Goal: Task Accomplishment & Management: Complete application form

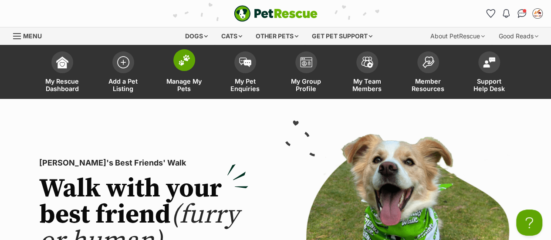
click at [174, 63] on span at bounding box center [184, 60] width 22 height 22
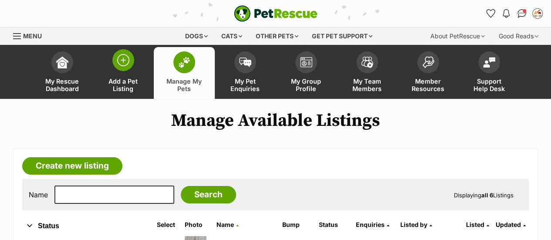
click at [127, 59] on img at bounding box center [123, 60] width 12 height 12
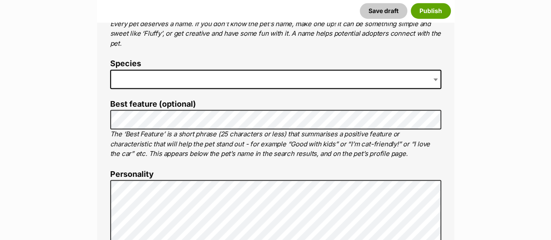
scroll to position [382, 0]
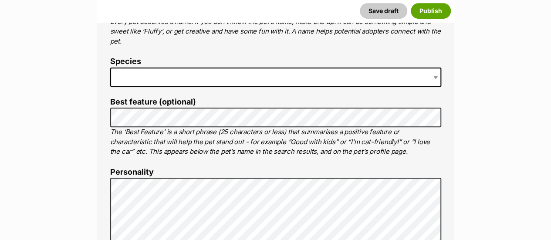
click at [156, 80] on span at bounding box center [275, 77] width 331 height 19
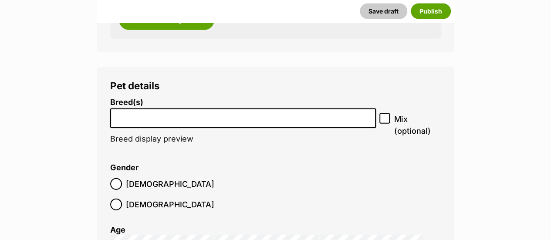
scroll to position [1135, 0]
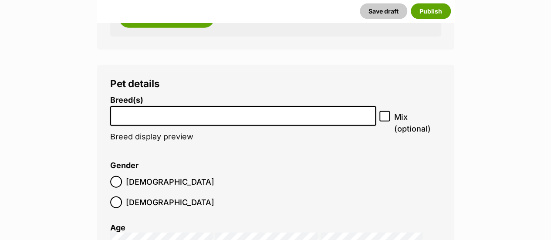
click at [182, 112] on input "search" at bounding box center [243, 113] width 260 height 9
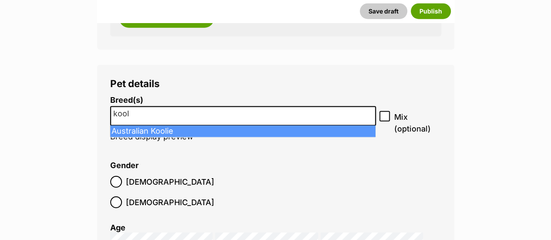
type input "kool"
select select "4543"
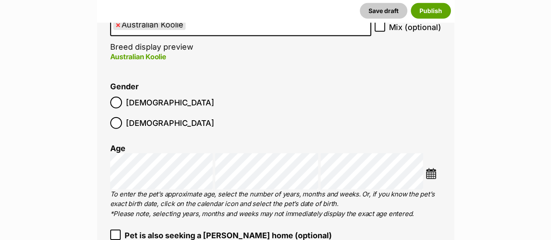
click at [163, 117] on label "Female" at bounding box center [162, 123] width 104 height 12
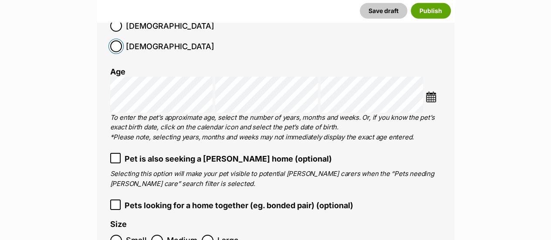
scroll to position [1304, 0]
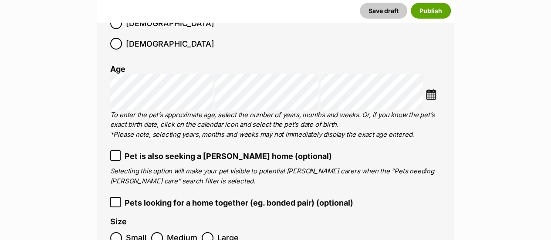
click at [435, 89] on li at bounding box center [432, 95] width 15 height 13
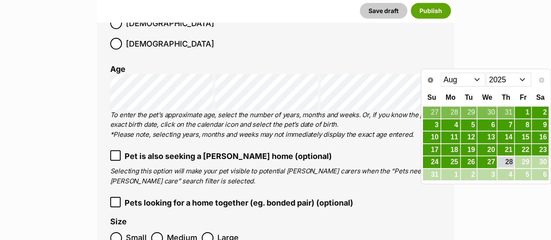
click at [505, 79] on select "2015 2016 2017 2018 2019 2020 2021 2022 2023 2024 2025" at bounding box center [508, 80] width 45 height 14
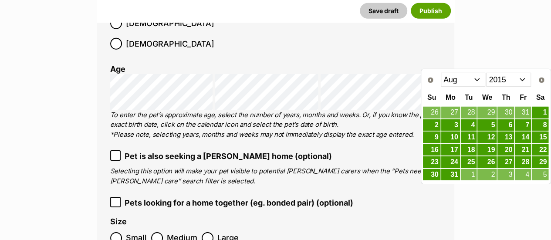
click at [467, 79] on select "Jan Feb Mar Apr May Jun Jul Aug Sep Oct Nov Dec" at bounding box center [463, 80] width 45 height 14
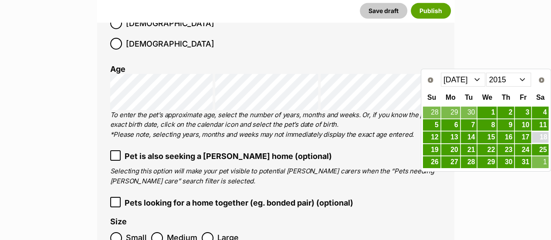
click at [538, 137] on link "18" at bounding box center [540, 137] width 17 height 11
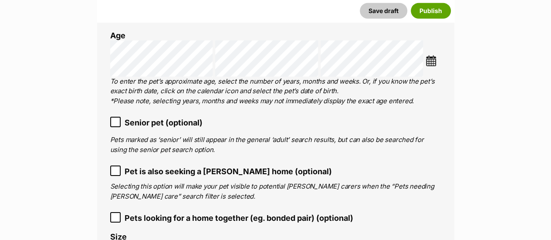
scroll to position [1340, 0]
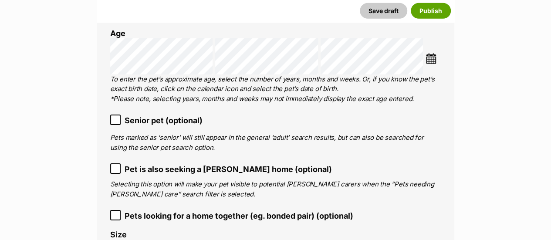
click at [127, 115] on span "Senior pet (optional)" at bounding box center [164, 121] width 78 height 12
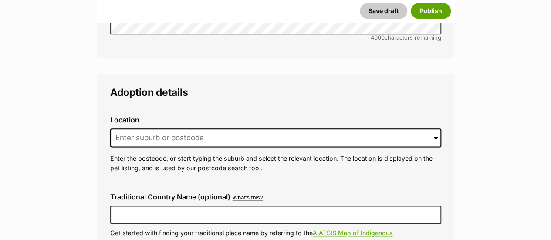
scroll to position [2137, 0]
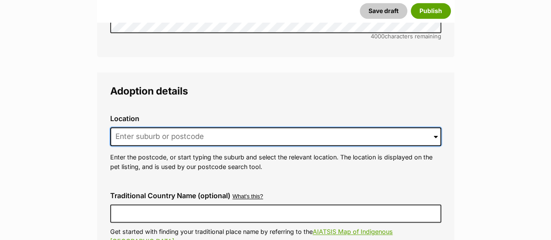
click at [132, 127] on input at bounding box center [275, 136] width 331 height 19
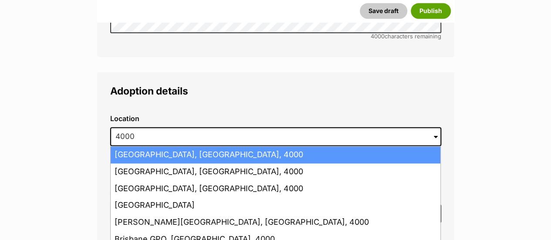
click at [138, 146] on li "Brisbane, Queensland, 4000" at bounding box center [276, 154] width 330 height 17
type input "Brisbane, Queensland, 4000"
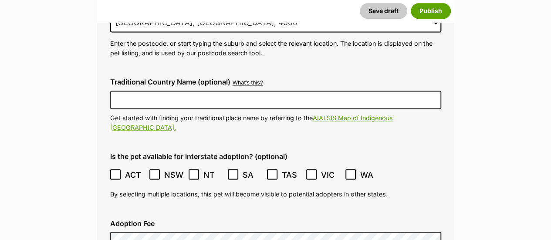
scroll to position [2251, 0]
click at [203, 169] on label "NT" at bounding box center [206, 175] width 35 height 12
click at [271, 172] on icon at bounding box center [272, 174] width 5 height 4
click at [331, 169] on span "VIC" at bounding box center [331, 175] width 20 height 12
click at [344, 164] on ol "ACT NSW NT QLD SA TAS VIC WA" at bounding box center [275, 174] width 331 height 20
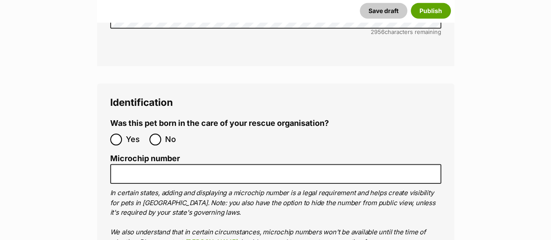
scroll to position [2922, 0]
click at [153, 133] on input "No" at bounding box center [155, 139] width 12 height 12
radio input "true"
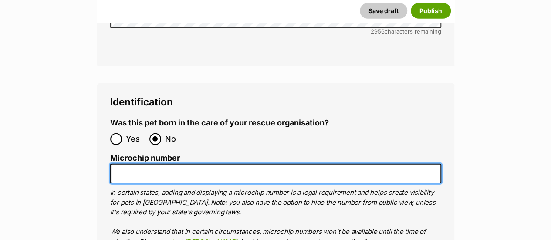
click at [175, 164] on input "Microchip number" at bounding box center [275, 174] width 331 height 20
paste input "941000030473455"
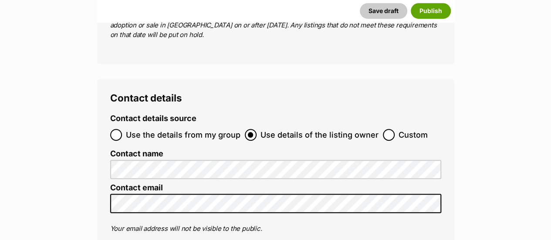
type input "941000030473455"
click at [386, 129] on input "Custom" at bounding box center [389, 135] width 12 height 12
radio input "true"
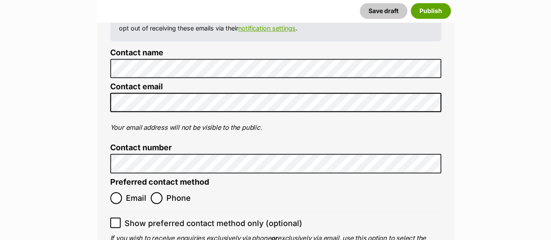
scroll to position [3711, 0]
click at [122, 192] on label "Email" at bounding box center [128, 198] width 36 height 12
click at [122, 192] on input "Email" at bounding box center [116, 198] width 12 height 12
radio input "true"
click at [115, 219] on icon at bounding box center [115, 222] width 6 height 6
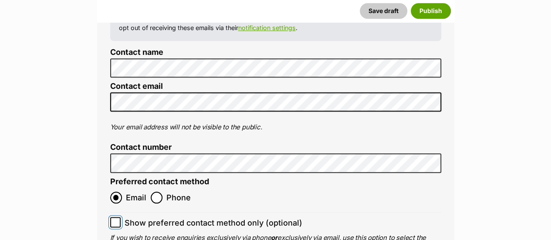
click at [115, 217] on input "Show preferred contact method only (optional)" at bounding box center [115, 222] width 10 height 10
checkbox input "true"
click at [432, 5] on button "Publish" at bounding box center [431, 11] width 40 height 16
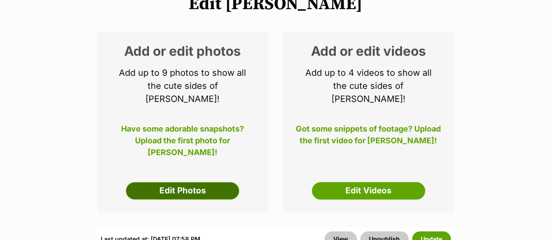
click at [181, 182] on link "Edit Photos" at bounding box center [182, 190] width 113 height 17
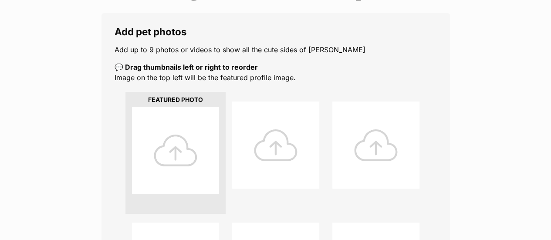
click at [181, 173] on div at bounding box center [175, 150] width 87 height 87
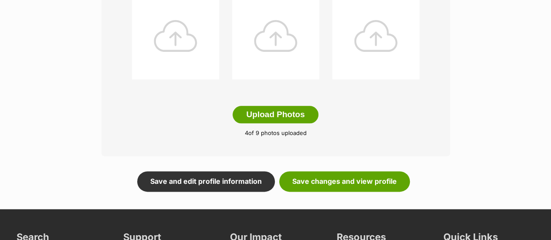
scroll to position [482, 0]
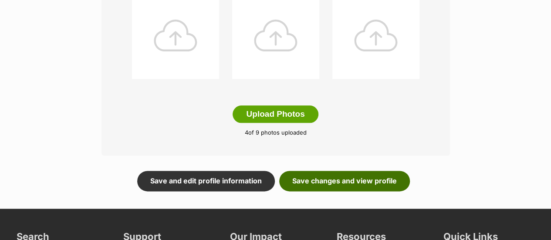
click at [345, 184] on link "Save changes and view profile" at bounding box center [344, 181] width 131 height 20
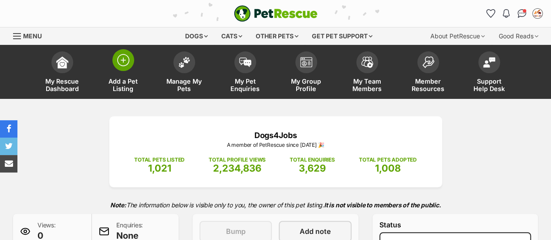
click at [128, 64] on img at bounding box center [123, 60] width 12 height 12
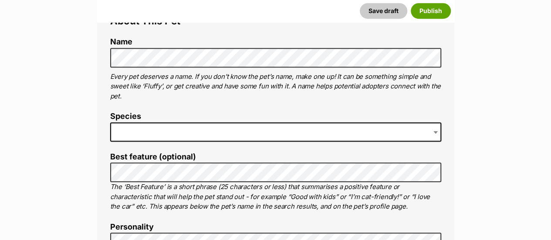
scroll to position [327, 0]
click at [132, 127] on span at bounding box center [275, 131] width 331 height 19
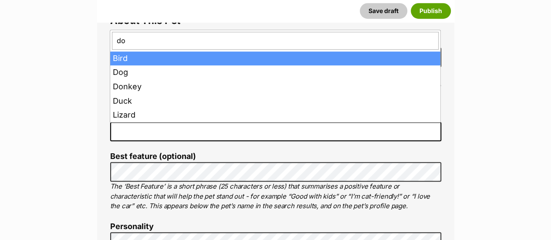
type input "dog"
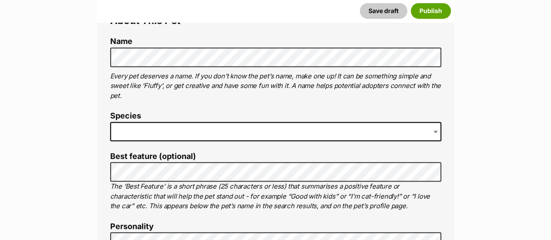
click at [132, 122] on span at bounding box center [275, 131] width 331 height 19
click at [128, 127] on span at bounding box center [275, 131] width 331 height 19
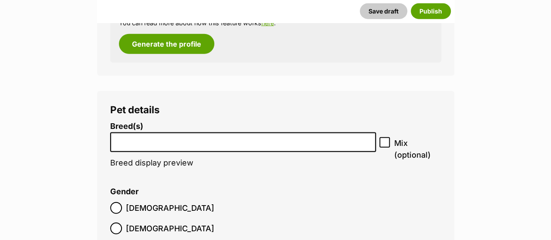
scroll to position [1020, 0]
click at [133, 142] on input "search" at bounding box center [243, 139] width 260 height 9
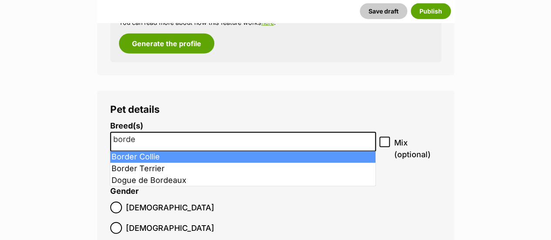
type input "borde"
select select "37"
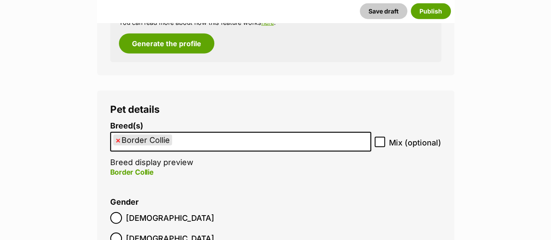
click at [382, 135] on div "Breed(s) Border Collie Affenpinscher Afghan Hound Airedale Terrier Akita Akita …" at bounding box center [275, 154] width 331 height 65
click at [381, 137] on input "Mix (optional)" at bounding box center [380, 142] width 10 height 10
checkbox input "true"
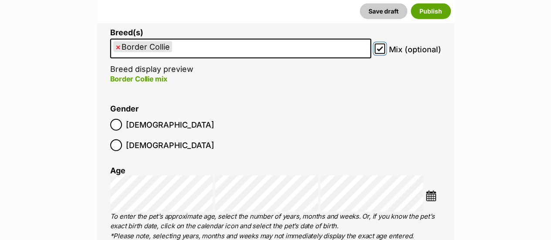
scroll to position [1114, 0]
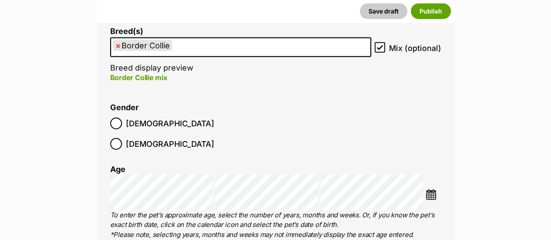
click at [434, 189] on img at bounding box center [430, 194] width 11 height 11
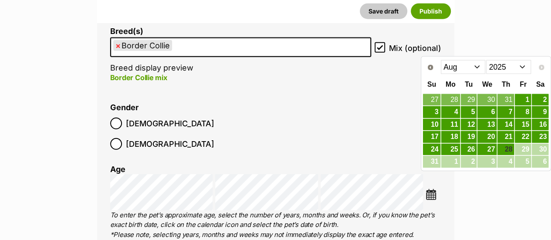
click at [501, 62] on select "2015 2016 2017 2018 2019 2020 2021 2022 2023 2024 2025" at bounding box center [508, 67] width 45 height 14
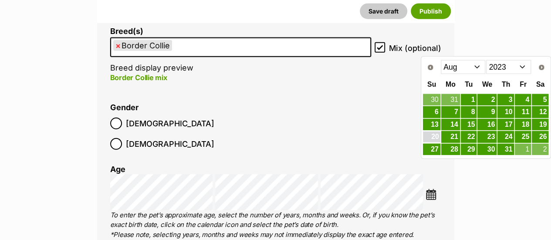
click at [433, 135] on link "20" at bounding box center [431, 137] width 17 height 11
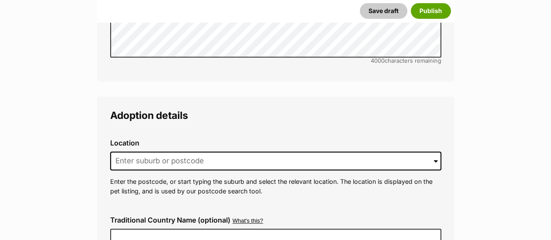
scroll to position [1974, 0]
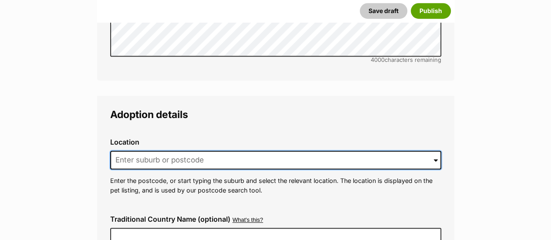
click at [133, 151] on input at bounding box center [275, 160] width 331 height 19
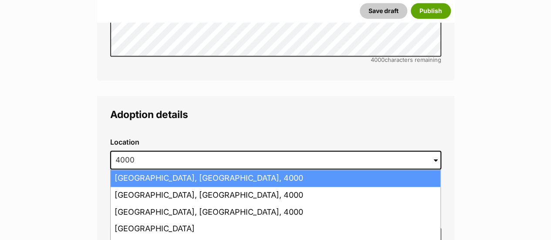
click at [132, 170] on li "Brisbane, Queensland, 4000" at bounding box center [276, 178] width 330 height 17
type input "Brisbane, Queensland, 4000"
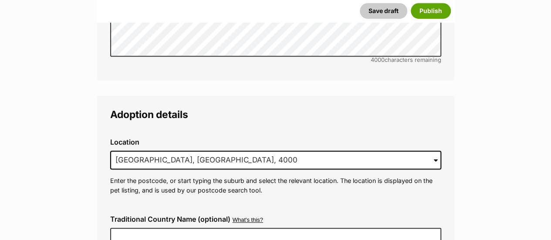
scroll to position [2067, 0]
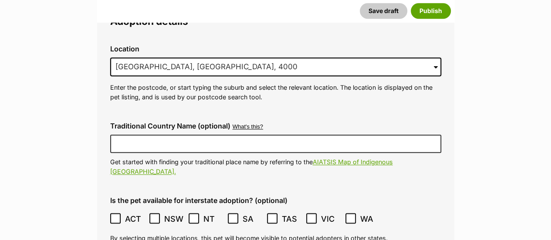
click at [180, 213] on span "NSW" at bounding box center [174, 219] width 20 height 12
click at [186, 209] on ol "ACT NSW NT QLD SA TAS VIC WA" at bounding box center [275, 219] width 331 height 20
click at [217, 213] on span "NT" at bounding box center [213, 219] width 20 height 12
click at [285, 213] on span "TAS" at bounding box center [292, 219] width 20 height 12
click at [323, 213] on span "VIC" at bounding box center [331, 219] width 20 height 12
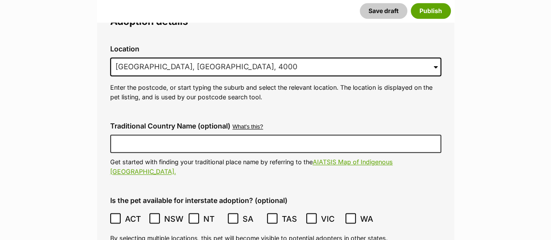
click at [352, 215] on icon at bounding box center [351, 218] width 6 height 6
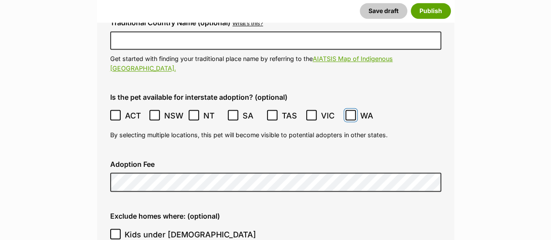
scroll to position [2172, 0]
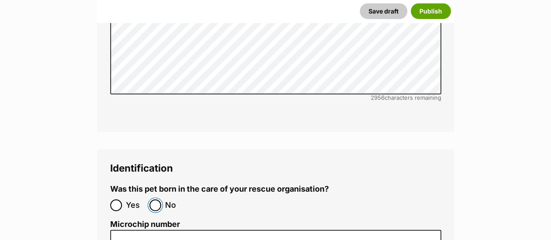
click at [160, 199] on input "No" at bounding box center [155, 205] width 12 height 12
radio input "true"
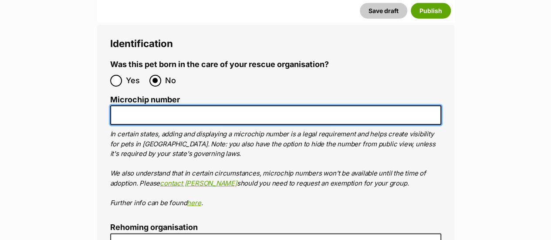
click at [187, 105] on input "Microchip number" at bounding box center [275, 115] width 331 height 20
paste input "953010100701423"
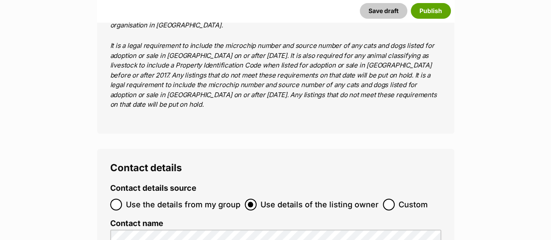
scroll to position [3432, 0]
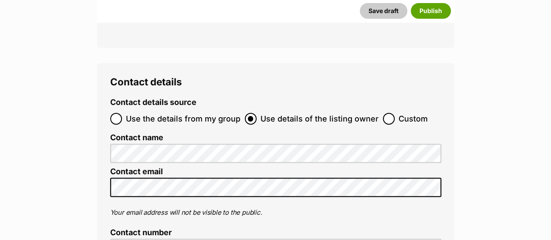
type input "953010100701423"
click at [389, 108] on ol "Use the details from my group Use details of the listing owner Custom" at bounding box center [275, 118] width 331 height 20
click at [387, 113] on input "Custom" at bounding box center [389, 119] width 12 height 12
radio input "true"
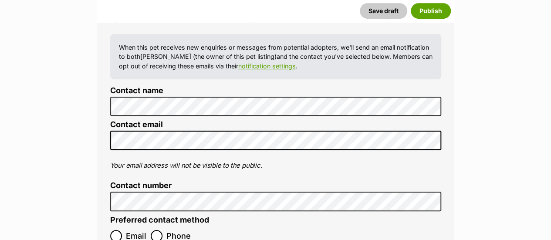
scroll to position [3578, 0]
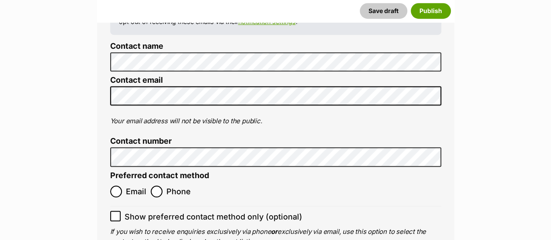
click at [125, 186] on label "Email" at bounding box center [128, 192] width 36 height 12
click at [122, 186] on input "Email" at bounding box center [116, 192] width 12 height 12
radio input "true"
click at [117, 213] on icon at bounding box center [115, 216] width 6 height 6
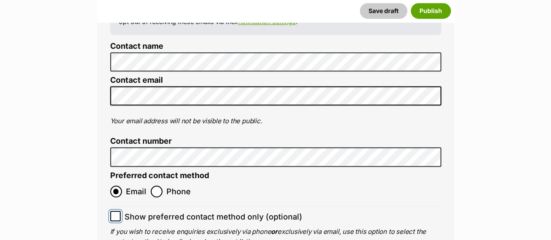
click at [117, 211] on input "Show preferred contact method only (optional)" at bounding box center [115, 216] width 10 height 10
checkbox input "true"
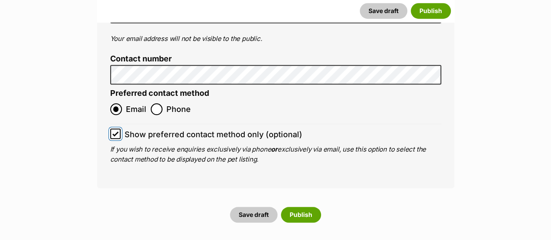
scroll to position [3661, 0]
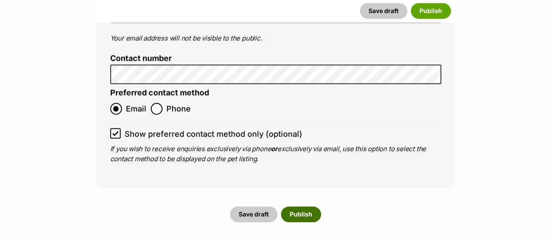
click at [291, 206] on button "Publish" at bounding box center [301, 214] width 40 height 16
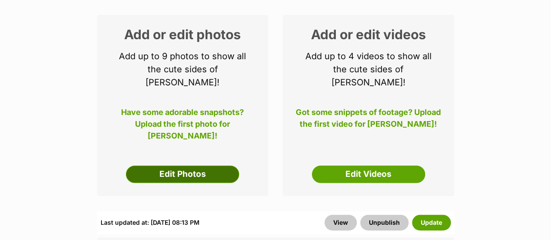
click at [154, 166] on link "Edit Photos" at bounding box center [182, 173] width 113 height 17
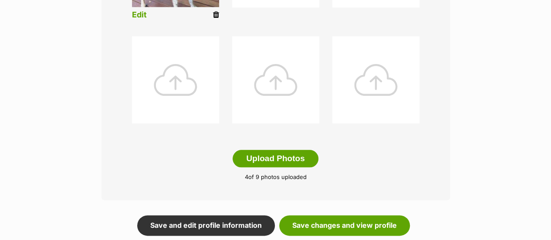
scroll to position [439, 0]
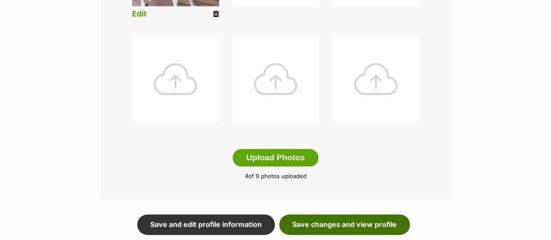
click at [341, 221] on link "Save changes and view profile" at bounding box center [344, 224] width 131 height 20
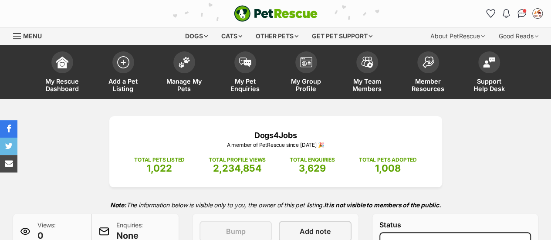
click at [178, 70] on link "Manage My Pets" at bounding box center [184, 73] width 61 height 52
